Goal: Information Seeking & Learning: Check status

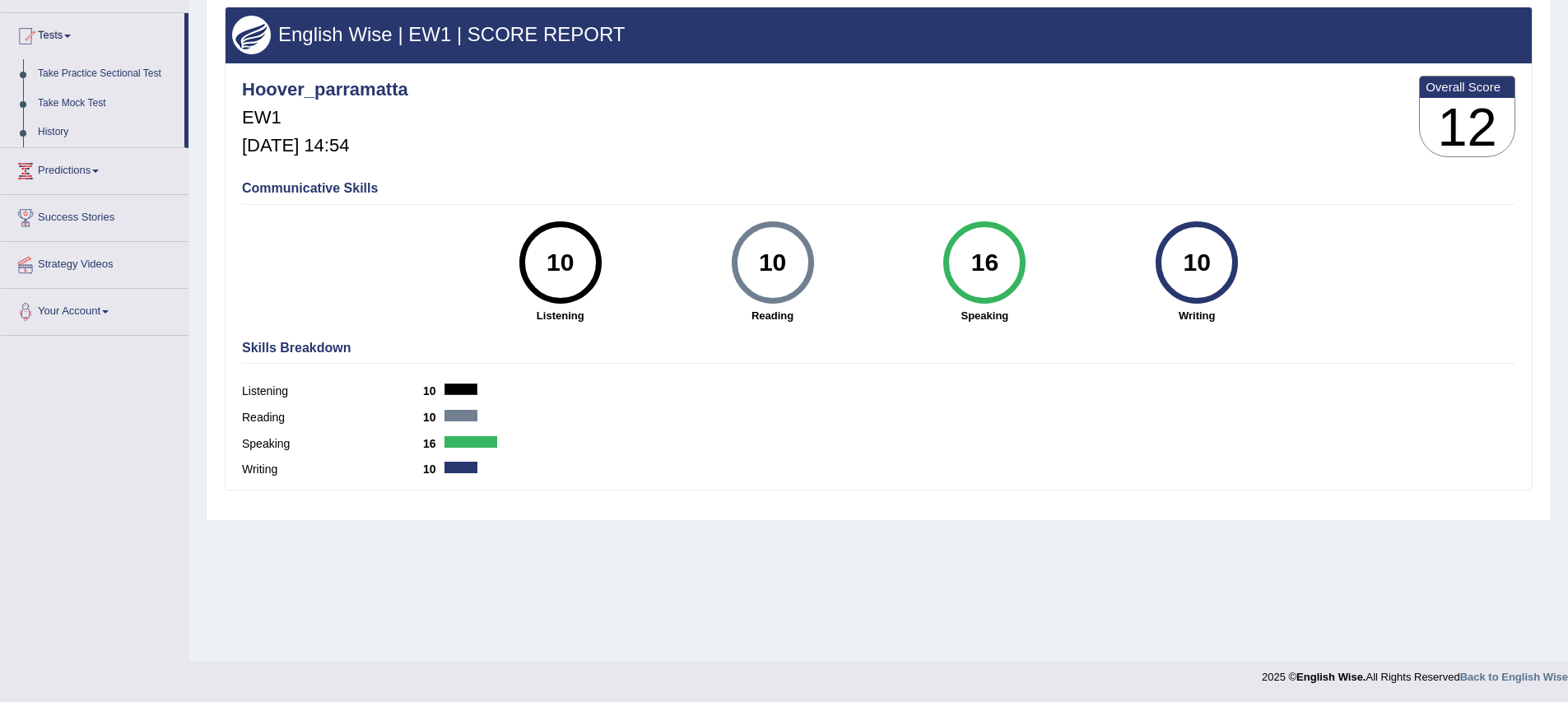
click at [870, 428] on div "Reading 10" at bounding box center [878, 419] width 1273 height 26
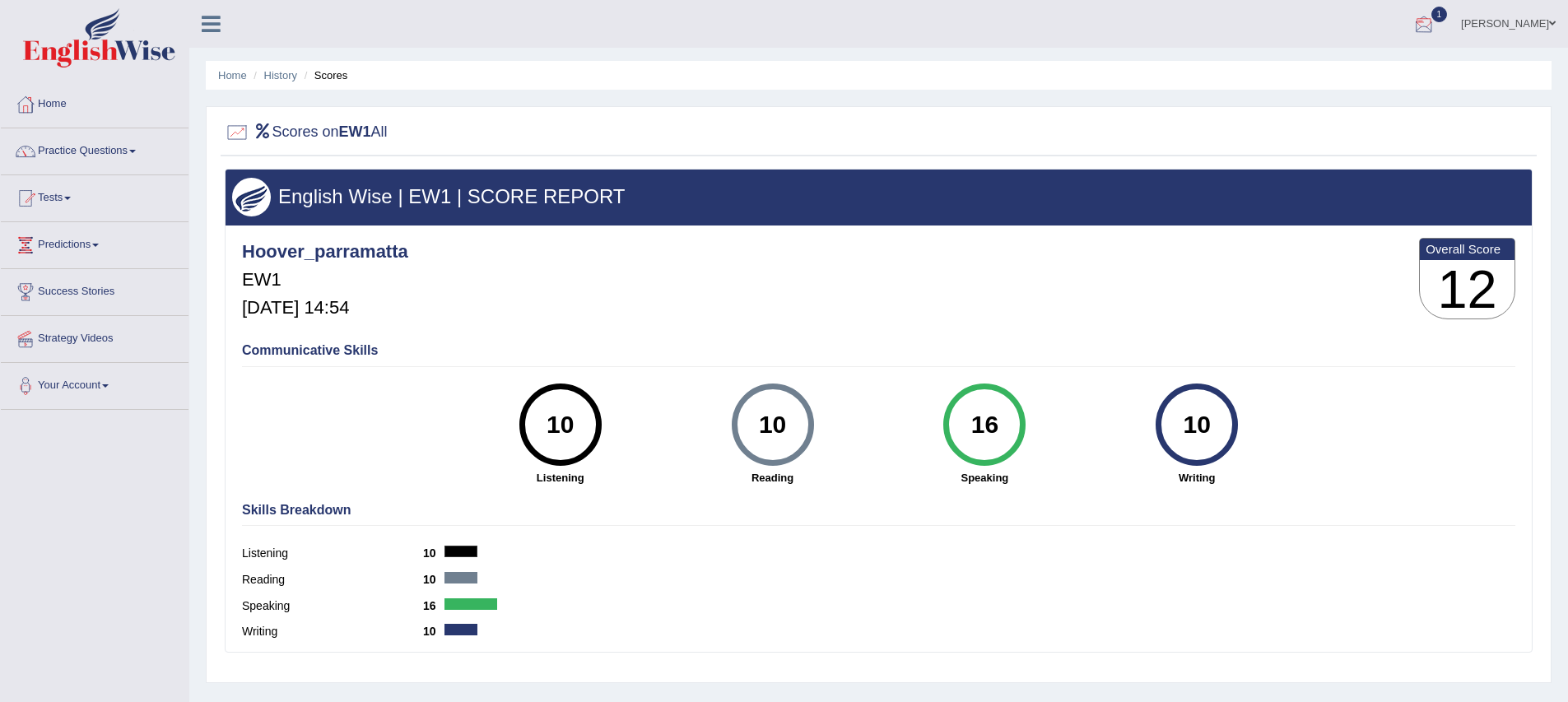
click at [1434, 25] on div at bounding box center [1424, 24] width 25 height 25
click at [1313, 80] on span "Exam evaluated" at bounding box center [1325, 82] width 219 height 13
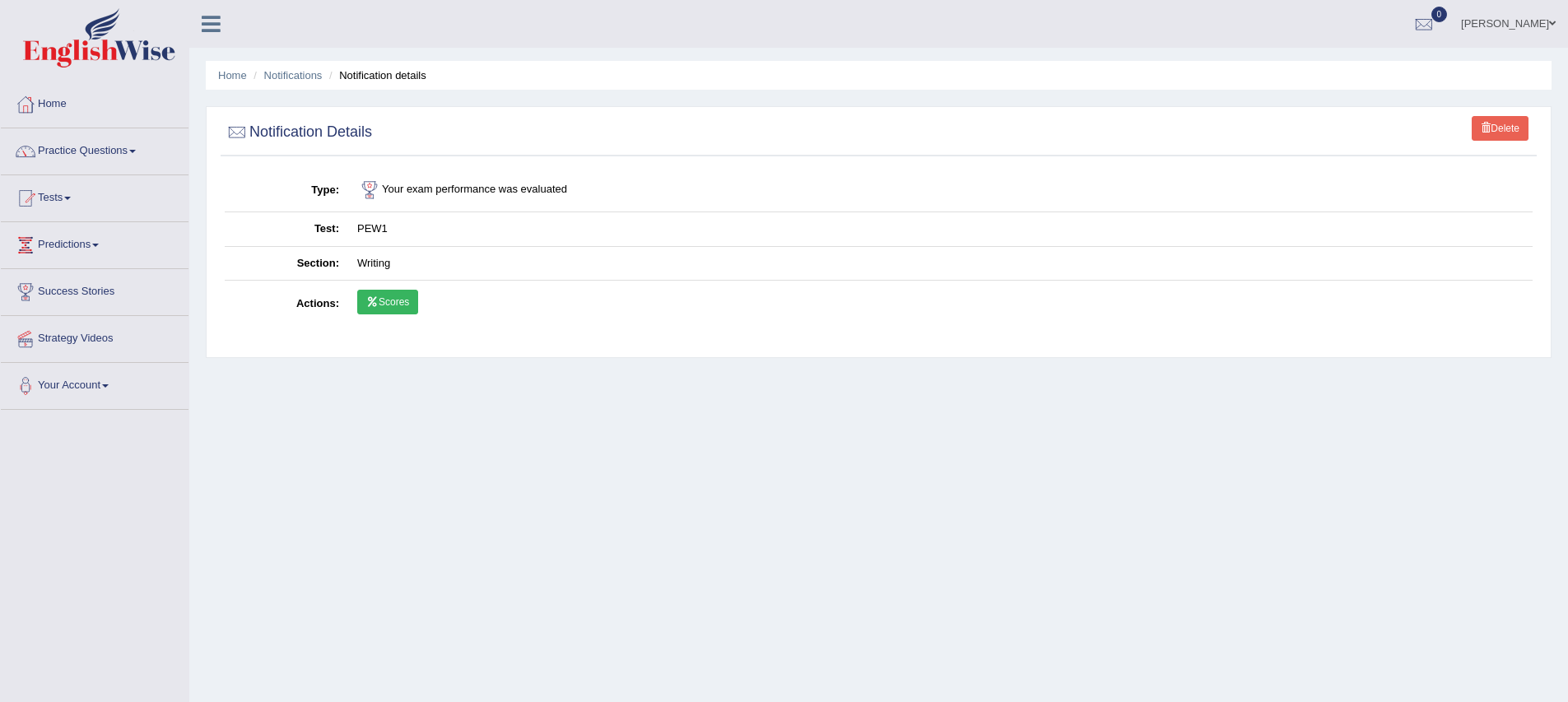
click at [389, 300] on link "Scores" at bounding box center [388, 302] width 61 height 25
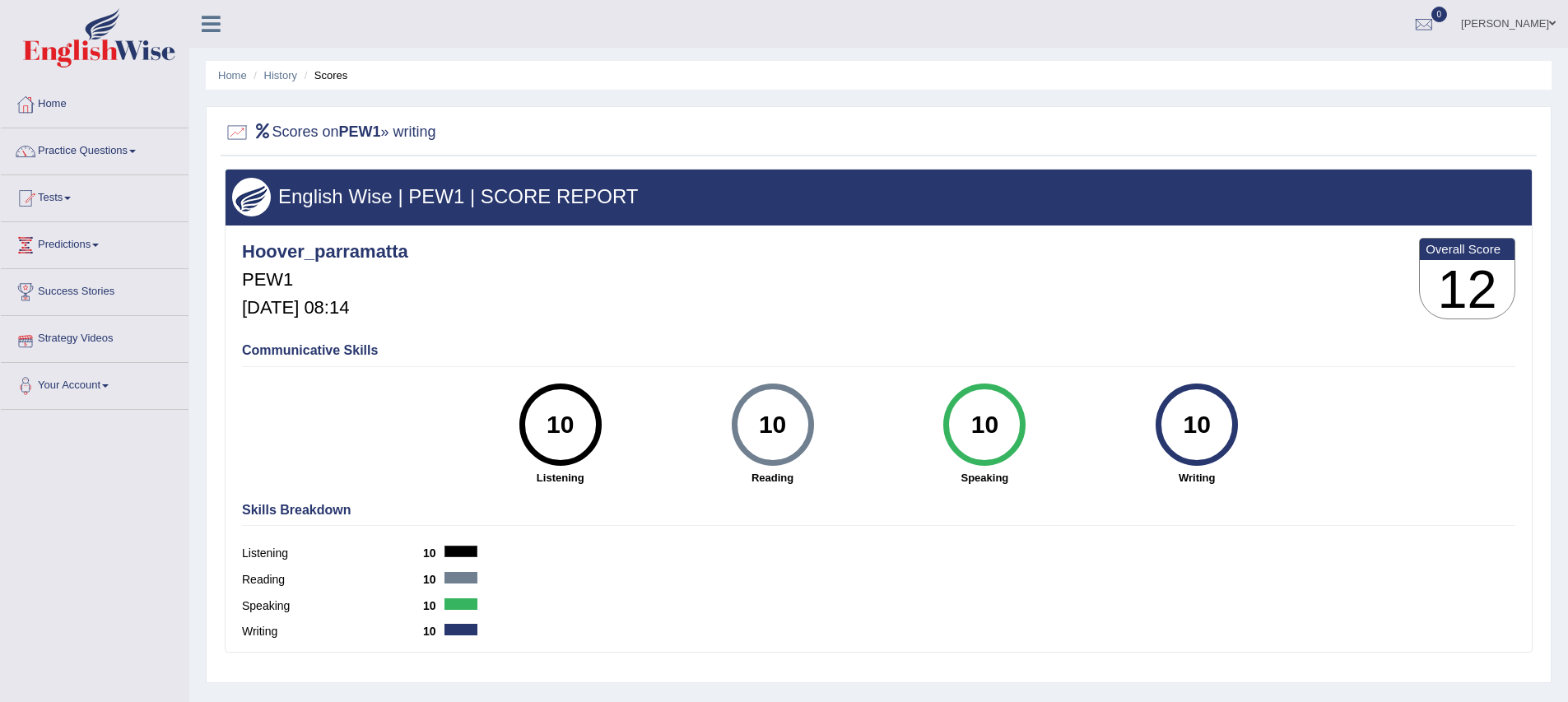
click at [541, 581] on div "Reading 10" at bounding box center [878, 582] width 1273 height 26
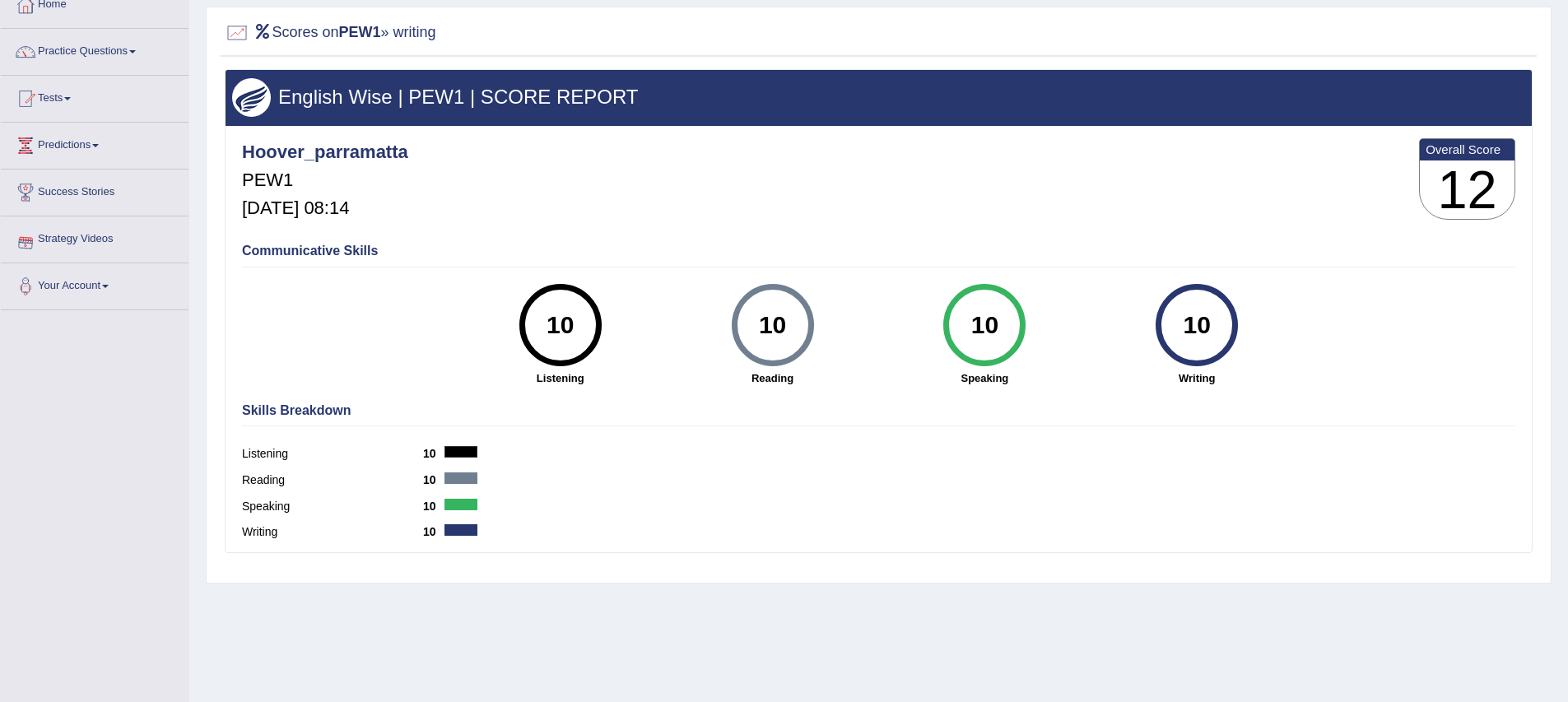
scroll to position [157, 0]
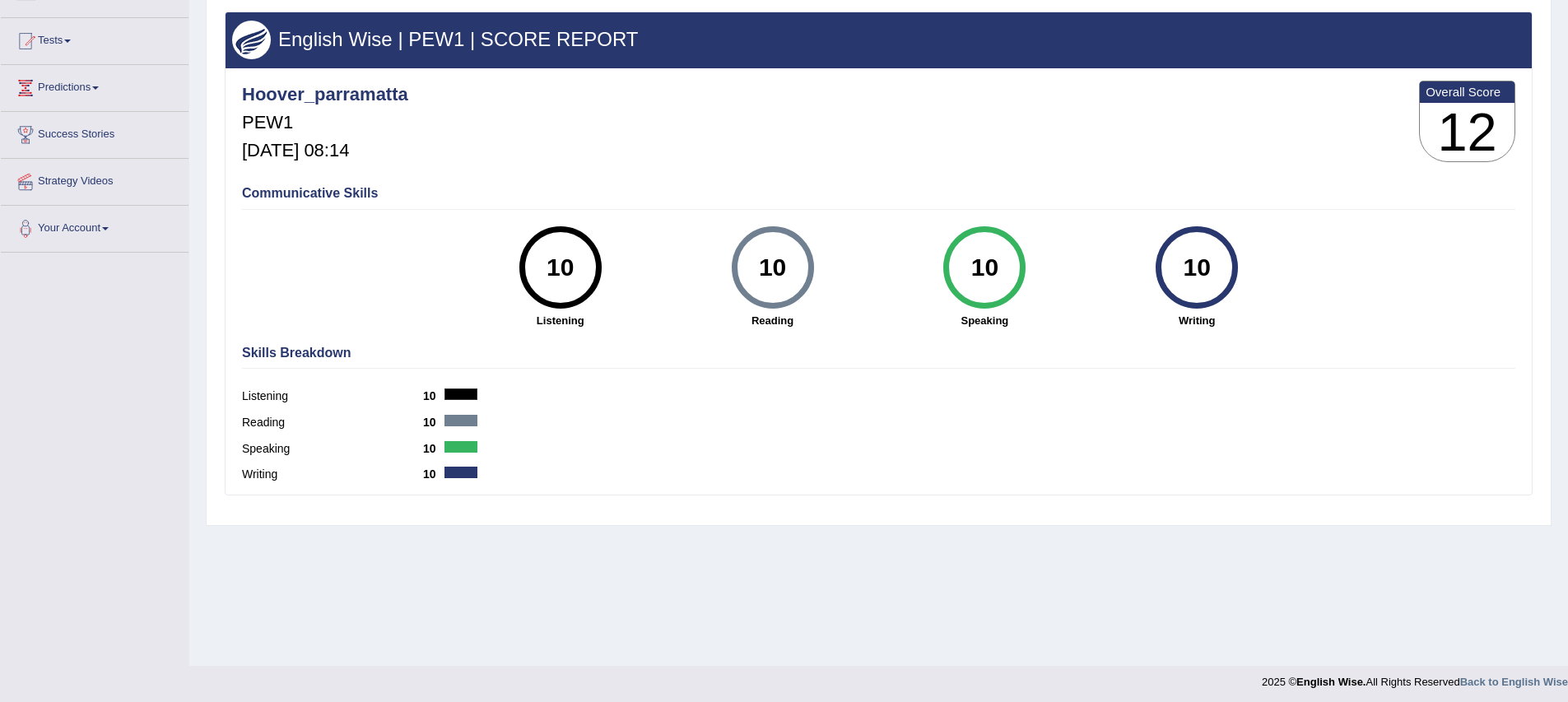
click at [617, 424] on div "Reading 10" at bounding box center [878, 425] width 1273 height 26
click at [69, 385] on div "Toggle navigation Home Practice Questions Speaking Practice Read Aloud Repeat S…" at bounding box center [784, 271] width 1568 height 856
click at [61, 136] on link "Success Stories" at bounding box center [95, 132] width 188 height 41
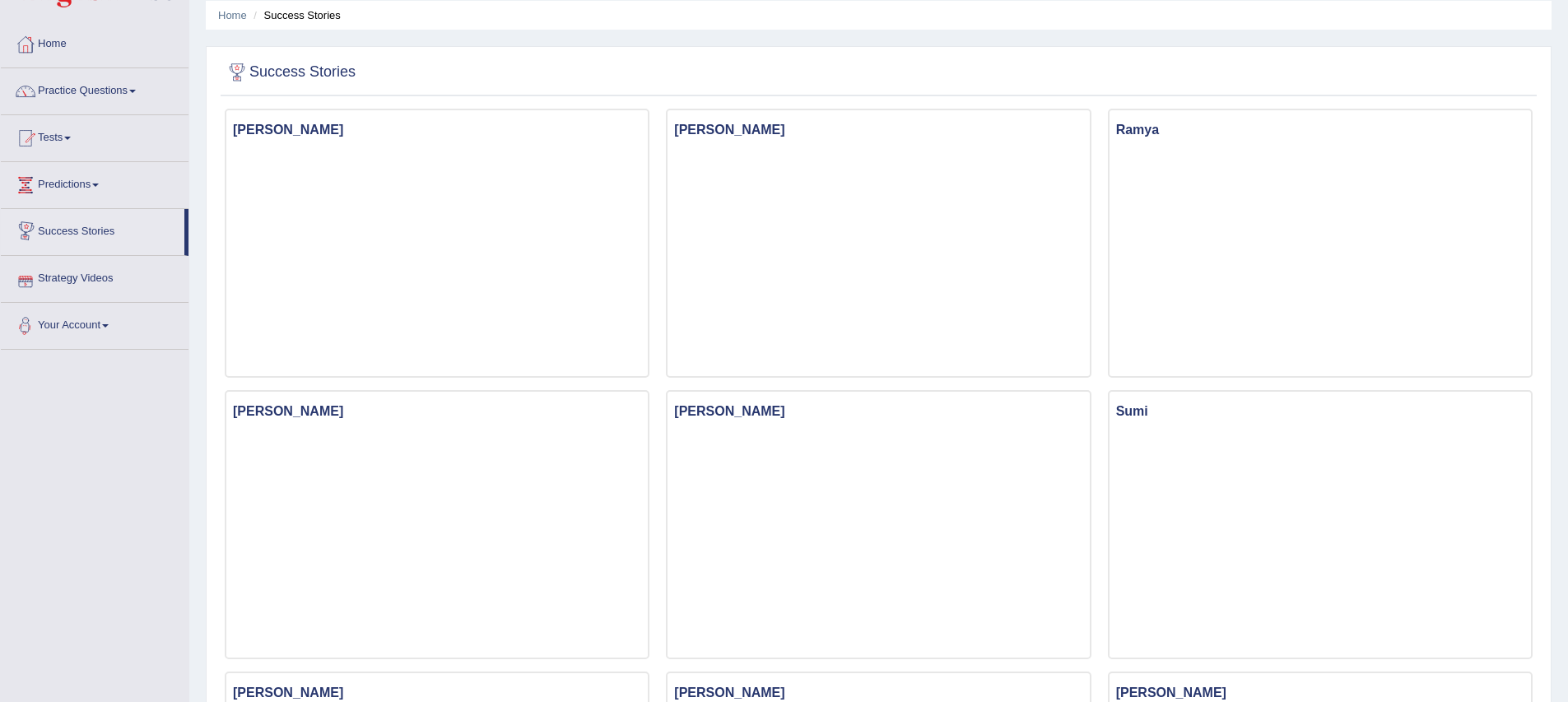
scroll to position [46, 0]
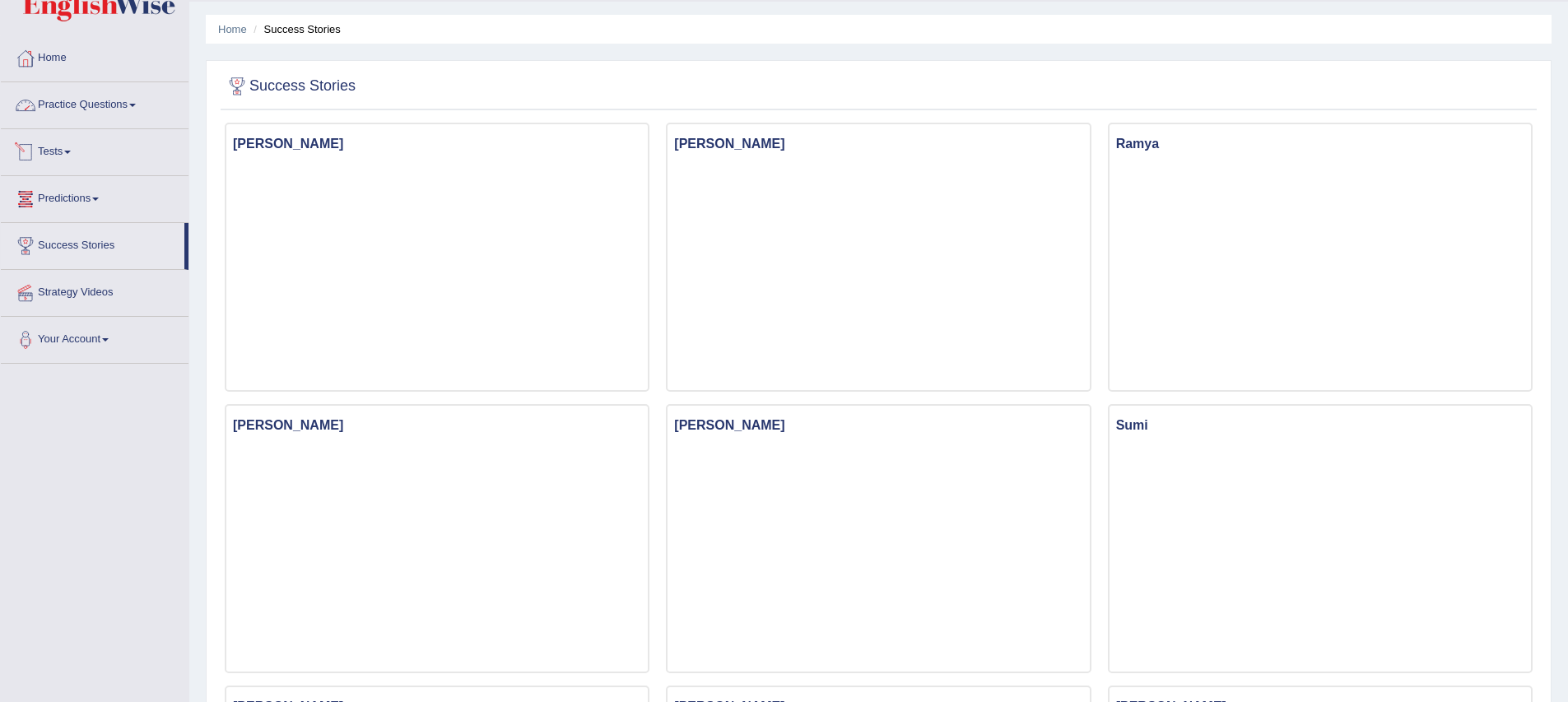
click at [54, 103] on link "Practice Questions" at bounding box center [95, 103] width 188 height 41
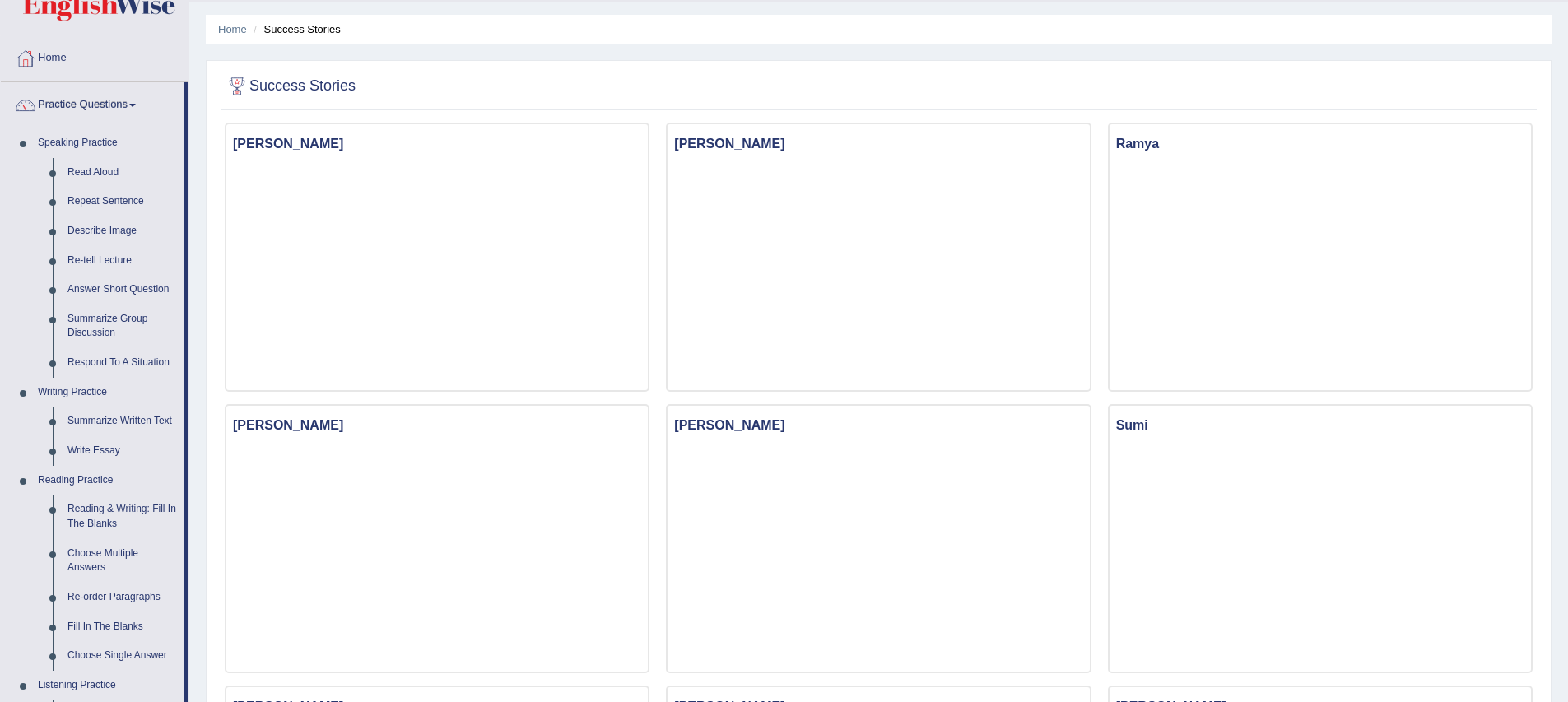
click at [78, 104] on link "Practice Questions" at bounding box center [92, 103] width 183 height 41
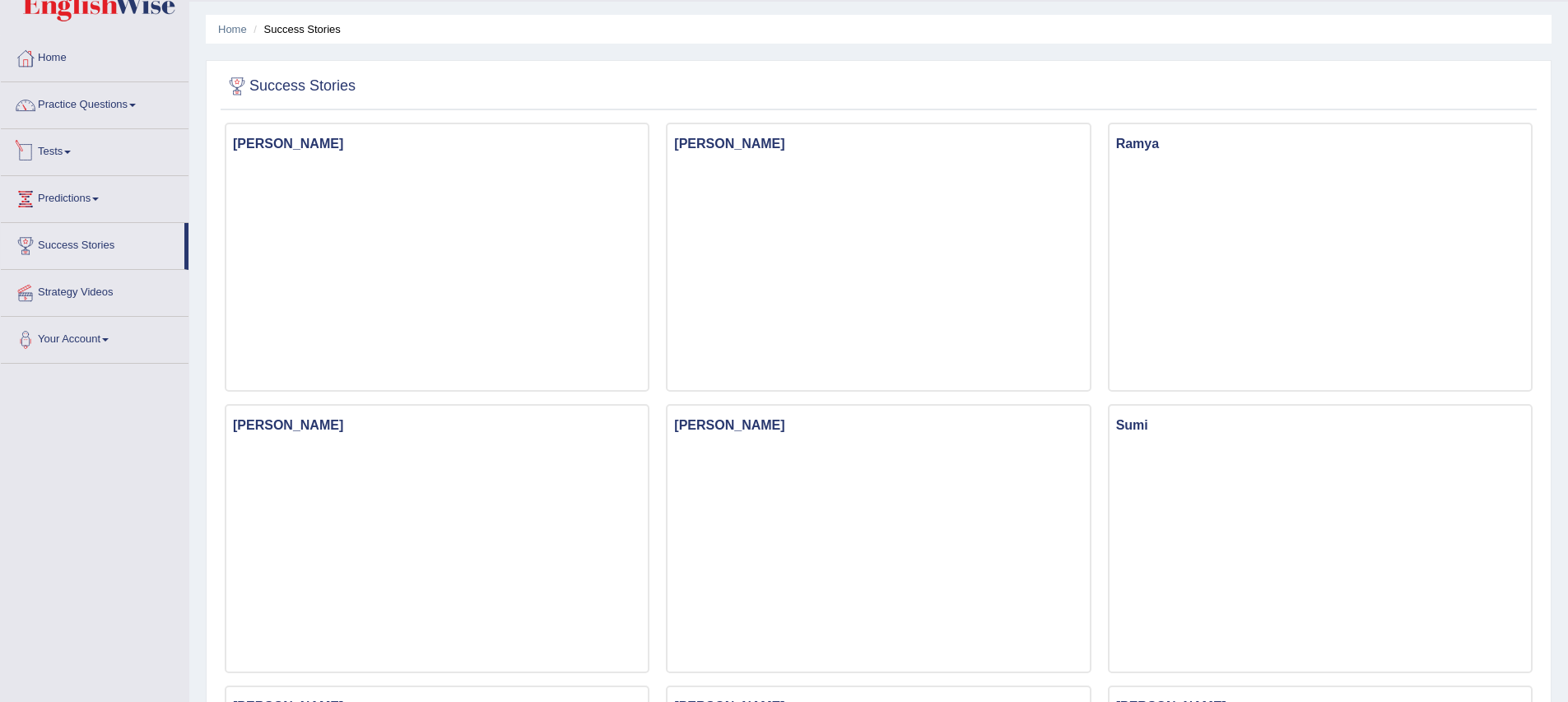
click at [64, 149] on link "Tests" at bounding box center [95, 150] width 188 height 41
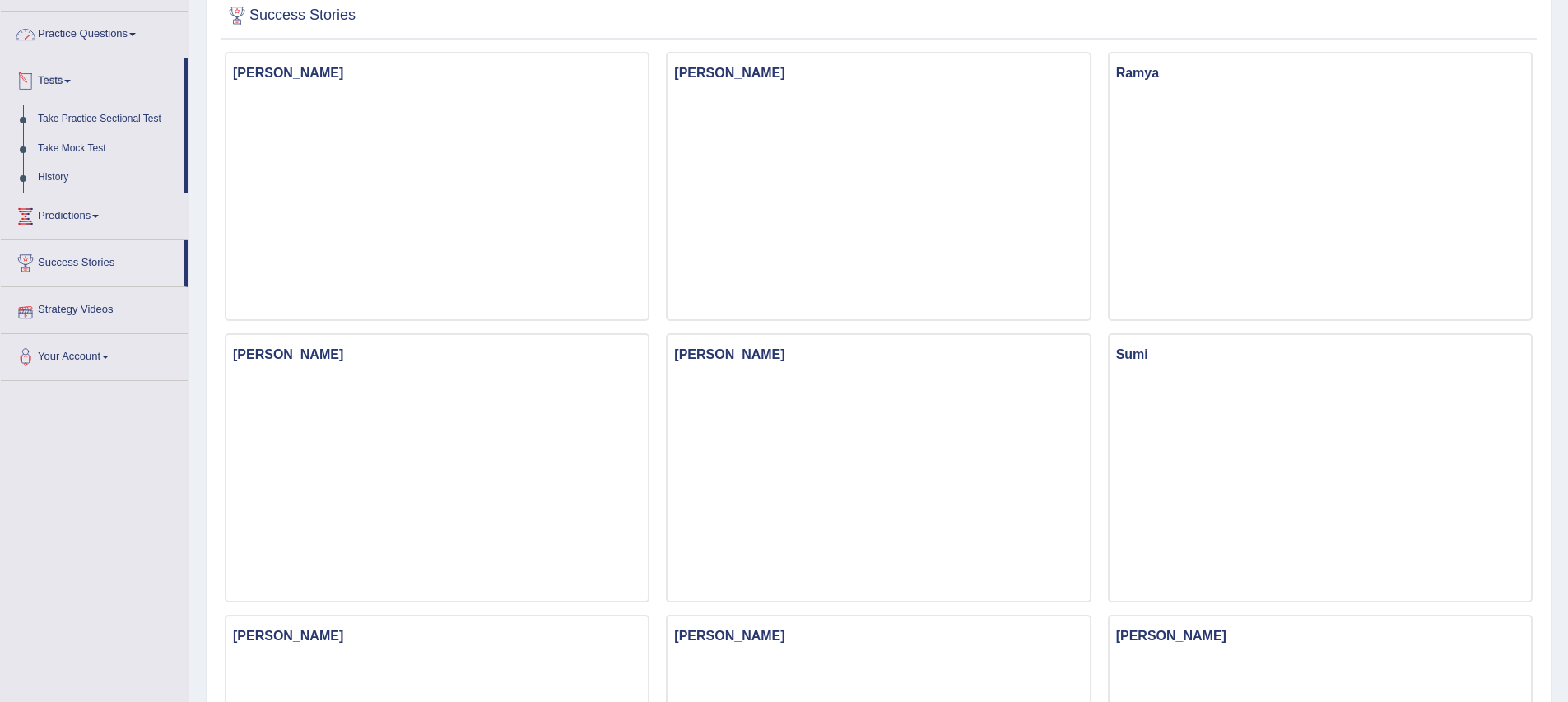
scroll to position [0, 0]
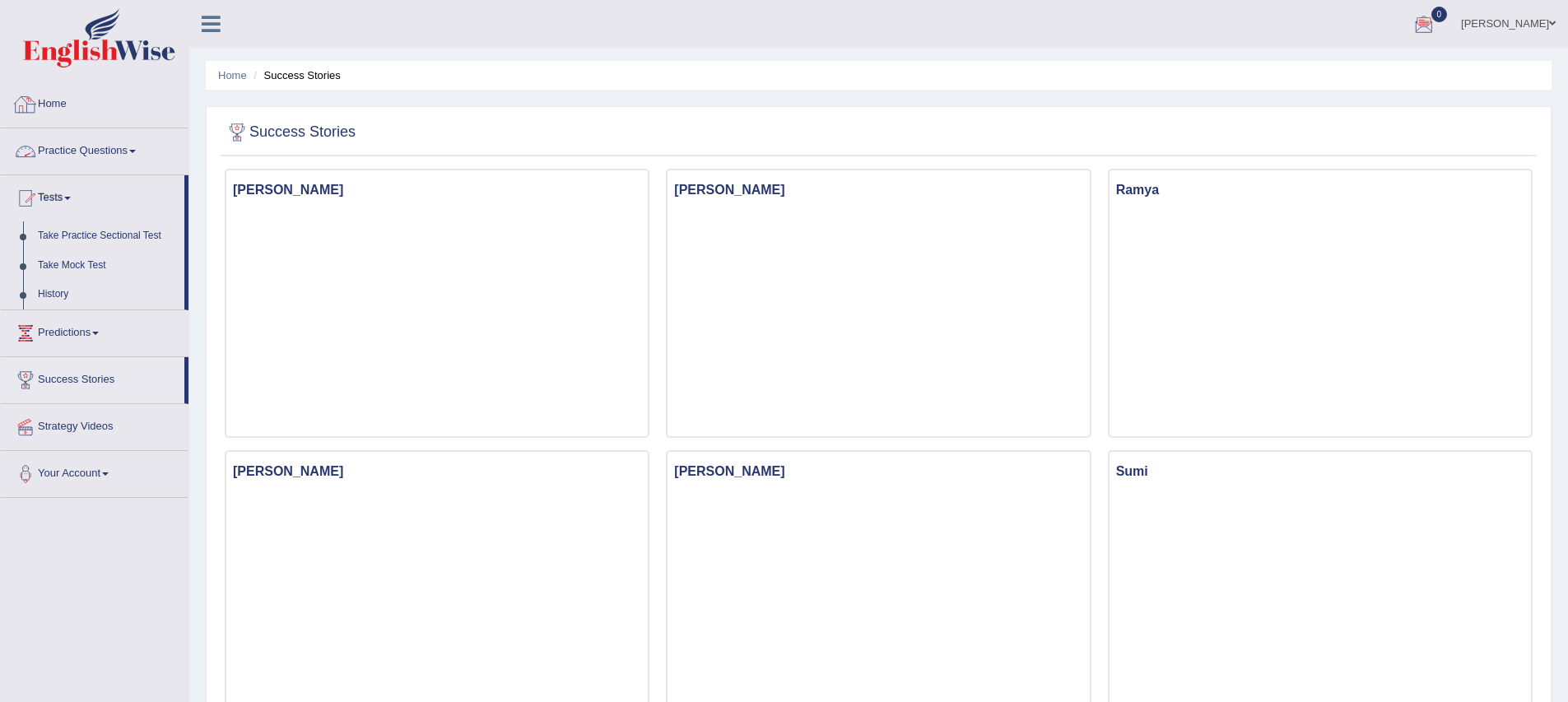
click at [63, 102] on link "Home" at bounding box center [95, 102] width 188 height 41
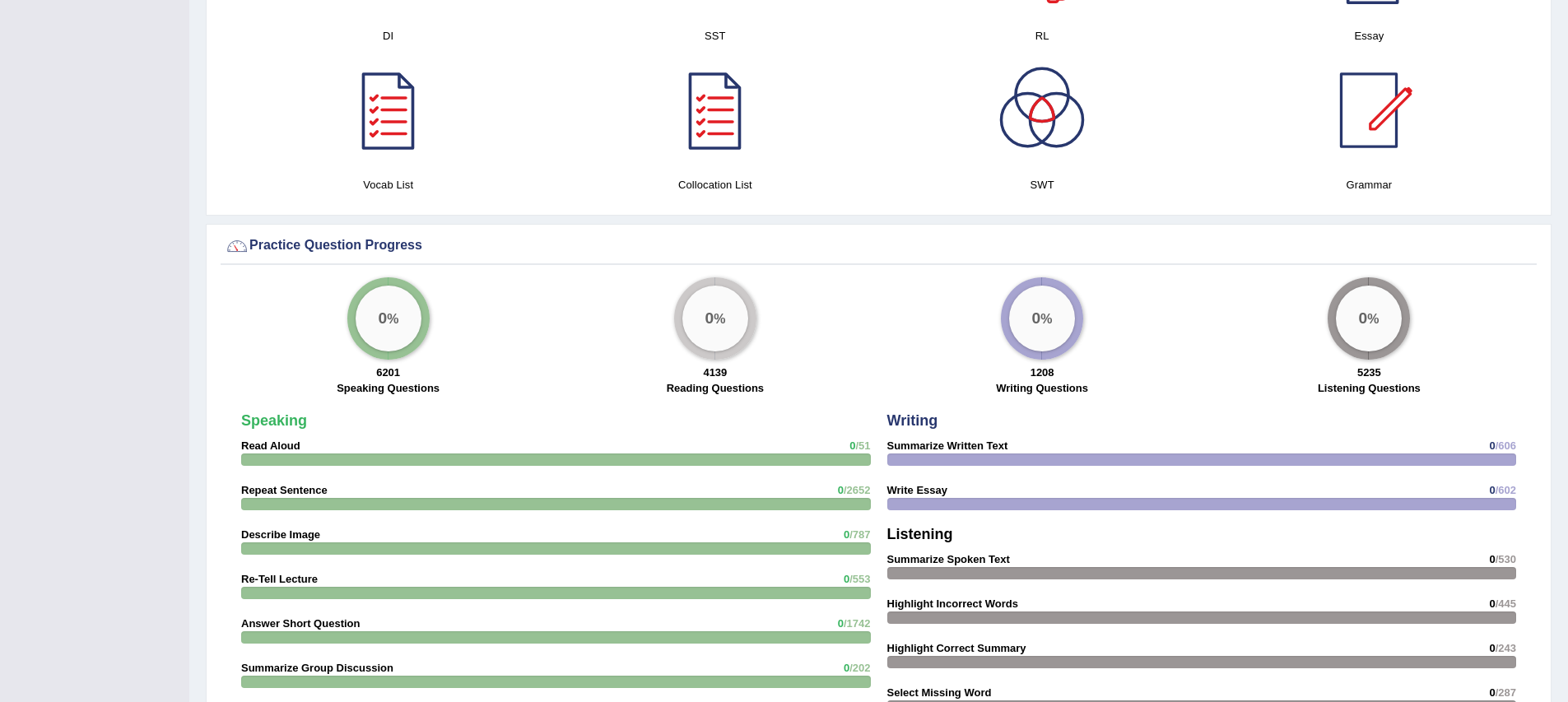
scroll to position [989, 0]
click at [1375, 136] on div at bounding box center [1369, 110] width 115 height 115
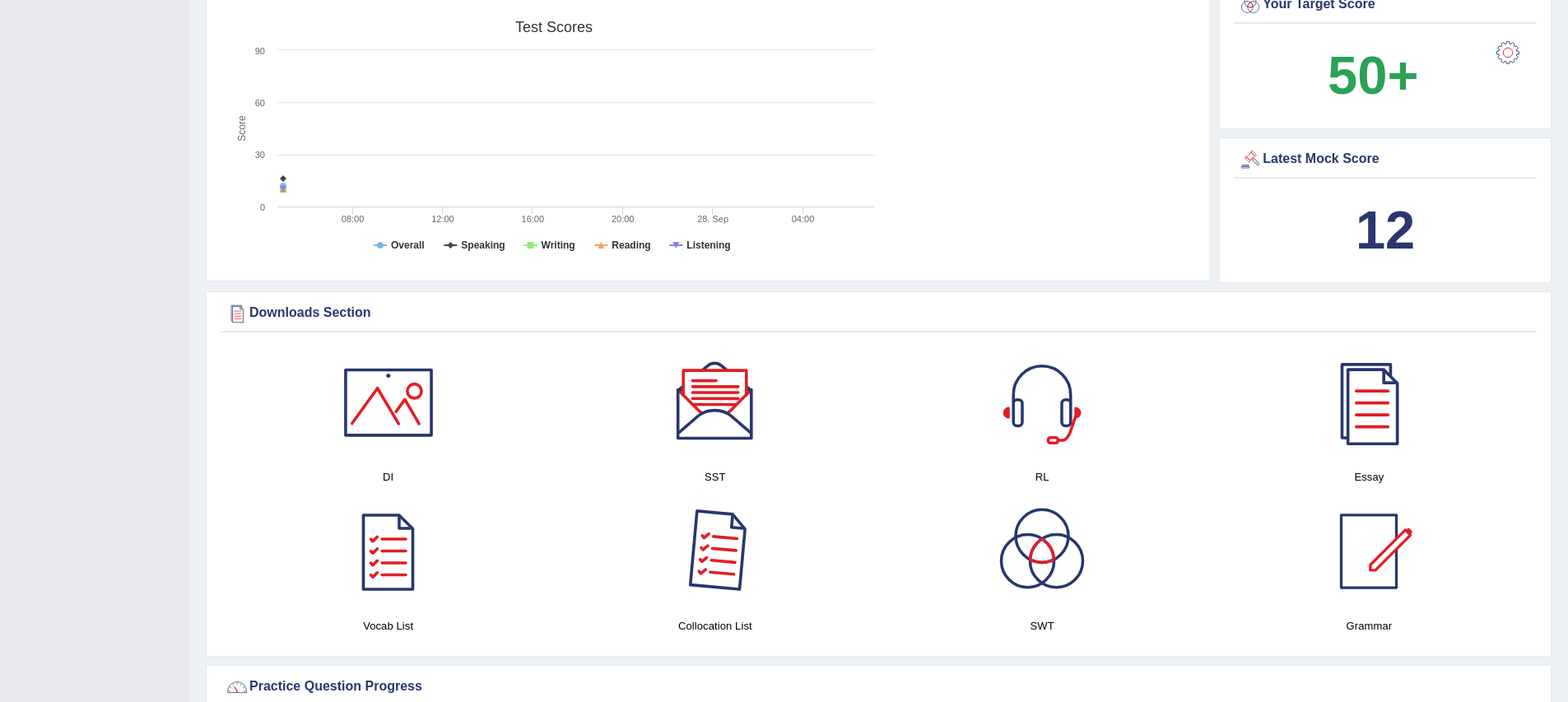
scroll to position [0, 0]
